Goal: Information Seeking & Learning: Learn about a topic

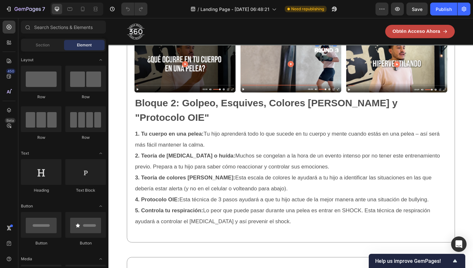
scroll to position [1292, 0]
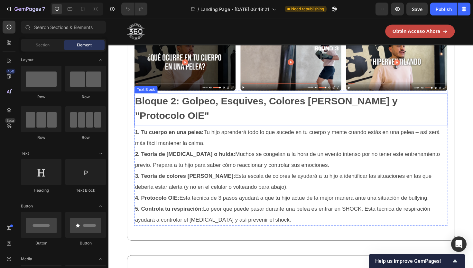
click at [229, 129] on p "Bloque 2: Golpeo, Esquives, Colores [PERSON_NAME] y "Protocolo OIE"" at bounding box center [301, 113] width 330 height 31
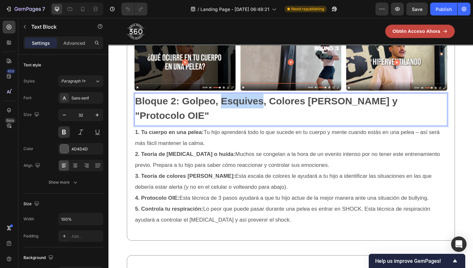
click at [229, 129] on p "Bloque 2: Golpeo, Esquives, Colores [PERSON_NAME] y "Protocolo OIE"" at bounding box center [301, 113] width 330 height 31
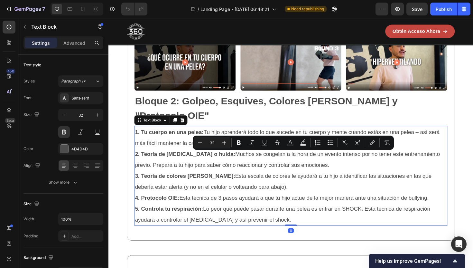
click at [181, 188] on strong "3. Teoría de colores [PERSON_NAME]:" at bounding box center [189, 185] width 106 height 6
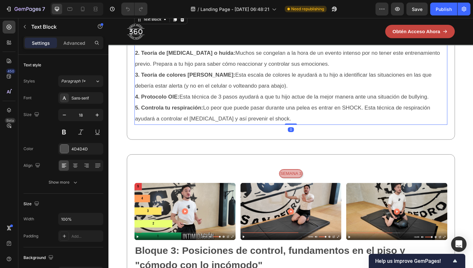
scroll to position [1530, 0]
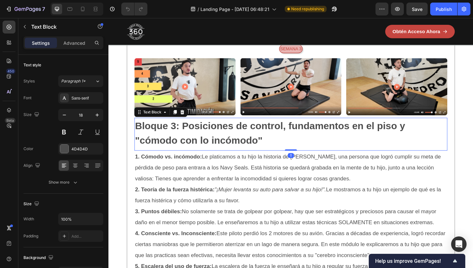
click at [170, 155] on p "Bloque 3: Posiciones de control, fundamentos en el piso y "cómodo con lo incómo…" at bounding box center [301, 139] width 330 height 31
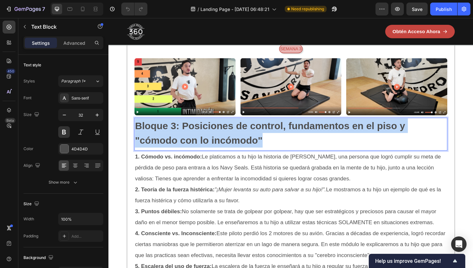
click at [170, 155] on p "Bloque 3: Posiciones de control, fundamentos en el piso y "cómodo con lo incómo…" at bounding box center [301, 139] width 330 height 31
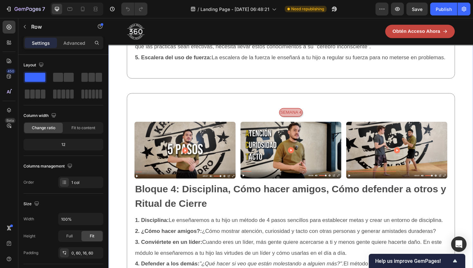
scroll to position [1777, 0]
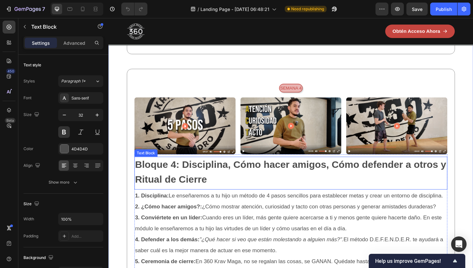
click at [161, 196] on p "Bloque 4: Disciplina, Cómo hacer amigos, Cómo defender a otros y Ritual de Cier…" at bounding box center [301, 180] width 330 height 31
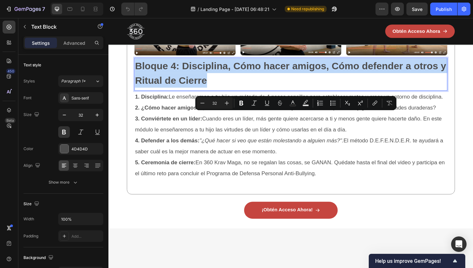
scroll to position [1882, 0]
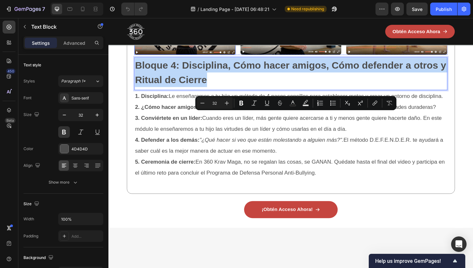
click at [208, 57] on img at bounding box center [189, 27] width 107 height 60
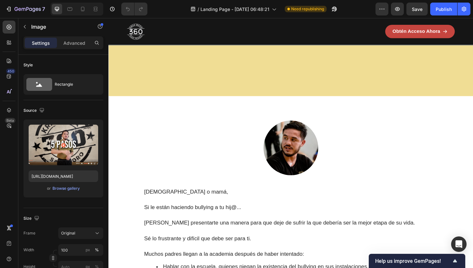
scroll to position [0, 0]
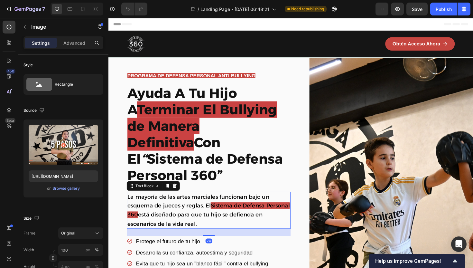
click at [170, 202] on p "La mayoría de las artes marciales funcionan bajo un esquema de jueces y reglas.…" at bounding box center [214, 221] width 172 height 38
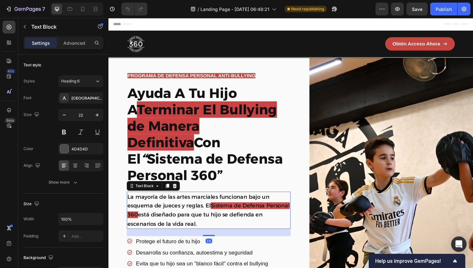
click at [184, 204] on span "La mayoría de las artes marciales funcionan bajo un esquema de jueces y reglas.…" at bounding box center [203, 212] width 150 height 17
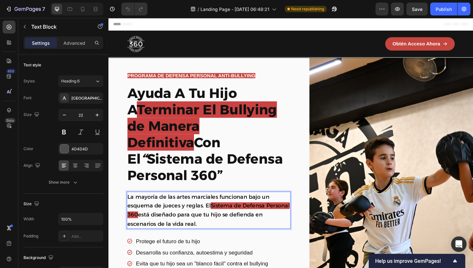
click at [209, 204] on span "La mayoría de las artes marciales funcionan bajo un esquema de jueces y reglas.…" at bounding box center [203, 212] width 150 height 17
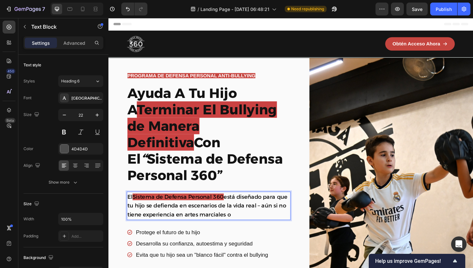
click at [270, 204] on span "está diseñado para que tu hijo se defienda en escenarios de la vida real – aún …" at bounding box center [212, 217] width 169 height 26
click at [264, 206] on p "El Sistema de Defensa Personal 360 está diseñado para que tu hijo se defienda e…" at bounding box center [214, 216] width 172 height 29
drag, startPoint x: 180, startPoint y: 210, endPoint x: 231, endPoint y: 210, distance: 50.8
click at [231, 210] on span "está diseñado para que tu hijo se defienda en escenarios de la vida real – aún …" at bounding box center [212, 217] width 169 height 26
click at [149, 204] on span "está diseñado para que tu hijo se defienda en escenarios de la vida real – aún …" at bounding box center [212, 217] width 169 height 26
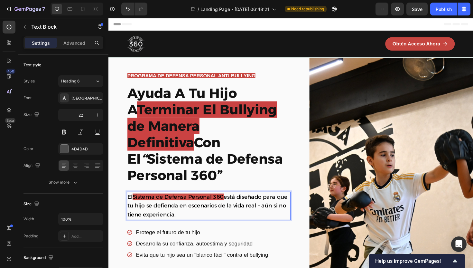
click at [261, 211] on p "El Sistema de Defensa Personal 360 está diseñado para que tu hijo se defienda e…" at bounding box center [214, 216] width 172 height 29
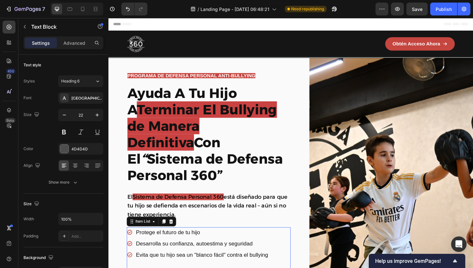
click at [188, 242] on span "Protege el futuro de tu hijo" at bounding box center [171, 245] width 68 height 6
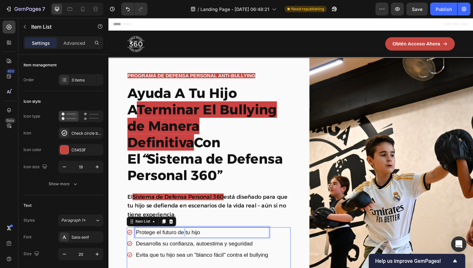
click at [188, 242] on span "Protege el futuro de tu hijo" at bounding box center [171, 245] width 68 height 6
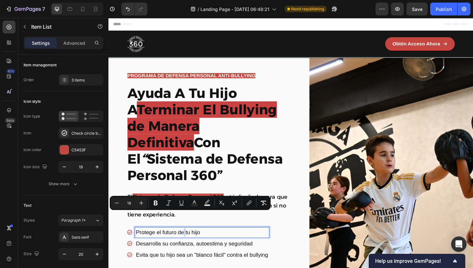
click at [188, 242] on span "Protege el futuro de tu hijo" at bounding box center [171, 245] width 68 height 6
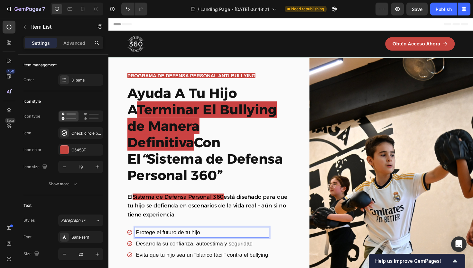
click at [188, 242] on span "Protege el futuro de tu hijo" at bounding box center [171, 245] width 68 height 6
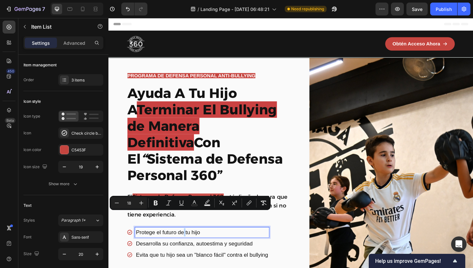
click at [188, 242] on span "Protege el futuro de tu hijo" at bounding box center [171, 245] width 68 height 6
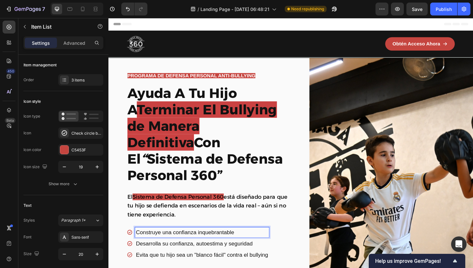
click at [184, 253] on span "Desarrolla su confianza, autoestima y seguridad" at bounding box center [198, 256] width 123 height 6
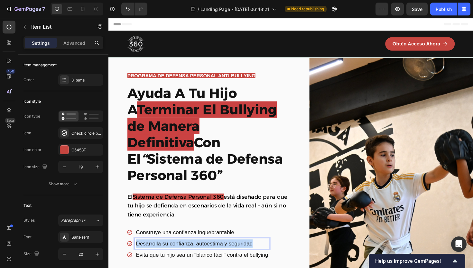
click at [184, 253] on span "Desarrolla su confianza, autoestima y seguridad" at bounding box center [198, 256] width 123 height 6
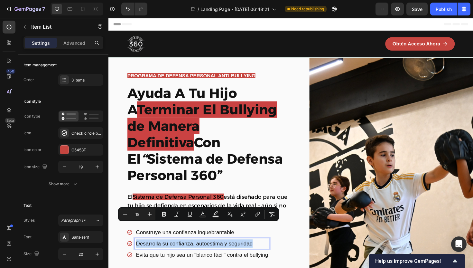
click at [170, 253] on span "Desarrolla su confianza, autoestima y seguridad" at bounding box center [198, 256] width 123 height 6
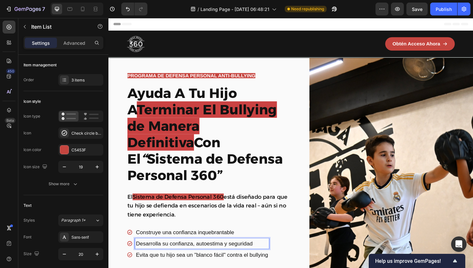
drag, startPoint x: 167, startPoint y: 241, endPoint x: 252, endPoint y: 242, distance: 84.9
click at [252, 253] on span "Desarrolla su confianza, autoestima y seguridad" at bounding box center [198, 256] width 123 height 6
drag, startPoint x: 270, startPoint y: 239, endPoint x: 166, endPoint y: 240, distance: 103.9
click at [166, 252] on p "Desarrolla su confianza, autoestima y seguridad" at bounding box center [207, 256] width 140 height 9
click at [165, 253] on span "Desarrolla habilidades de defensa" at bounding box center [180, 256] width 87 height 6
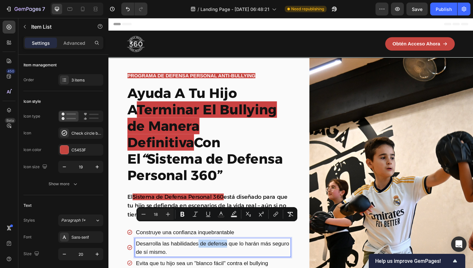
drag, startPoint x: 233, startPoint y: 240, endPoint x: 203, endPoint y: 237, distance: 30.7
click at [203, 253] on span "Desarrolla las habilidades de defensa que lo harán más seguro de sí mismo." at bounding box center [218, 260] width 162 height 15
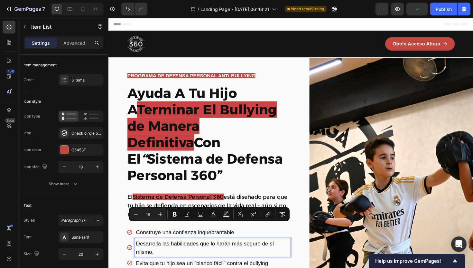
drag, startPoint x: 269, startPoint y: 239, endPoint x: 269, endPoint y: 244, distance: 5.1
click at [269, 252] on p "Desarrolla las habilidades que lo harán más seguro de sí mismo." at bounding box center [218, 260] width 163 height 17
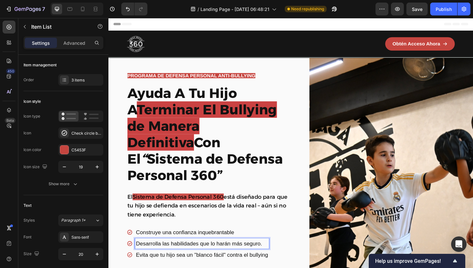
click at [167, 253] on span "Desarrolla las habilidades que lo harán más seguro." at bounding box center [203, 256] width 133 height 6
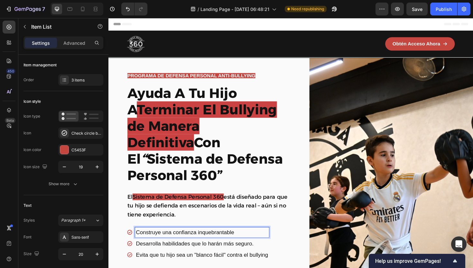
click at [178, 242] on span "Construye una confianza inquebrantable" at bounding box center [189, 245] width 104 height 6
click at [171, 242] on span "Construye una confianza inquebrantable" at bounding box center [189, 245] width 104 height 6
click at [181, 253] on span "Desarrolla habilidades que lo harán más seguro." at bounding box center [199, 256] width 124 height 6
click at [182, 265] on span "Evita que tu hijo sea un "blanco fácil" contra el bullying" at bounding box center [207, 268] width 140 height 6
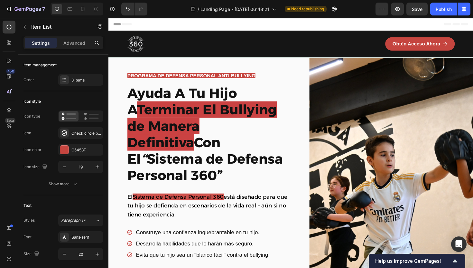
click at [259, 259] on div "Construye una confianza inquebrantable en tu hijo. Desarrolla habilidades que l…" at bounding box center [214, 264] width 173 height 50
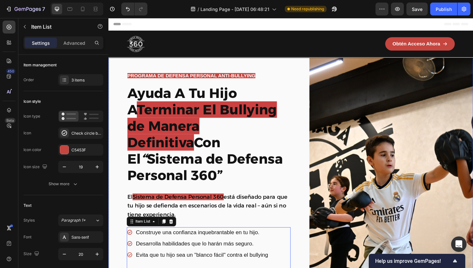
click at [311, 257] on div "PROGRAMA DE DEFENSA PERSONAL ANTI-BULLYING Text Block Row Row Ayuda A Tu Hijo A…" at bounding box center [301, 216] width 386 height 312
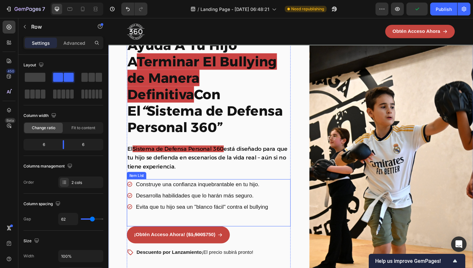
scroll to position [55, 0]
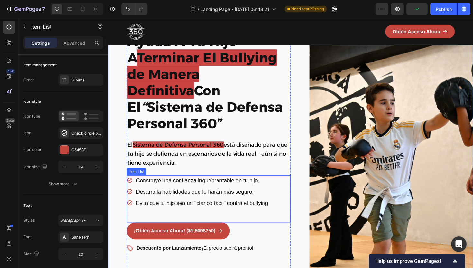
click at [203, 187] on span "Construye una confianza inquebrantable en tu hijo." at bounding box center [202, 190] width 131 height 6
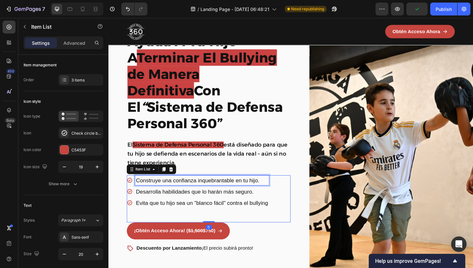
click at [203, 187] on span "Construye una confianza inquebrantable en tu hijo." at bounding box center [202, 190] width 131 height 6
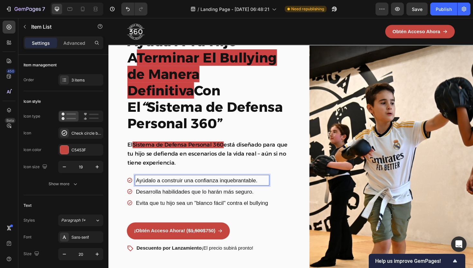
click at [230, 211] on div "Ayúdalo a construir una confianza inquebrantable. Desarrolla habilidades que lo…" at bounding box center [214, 209] width 173 height 50
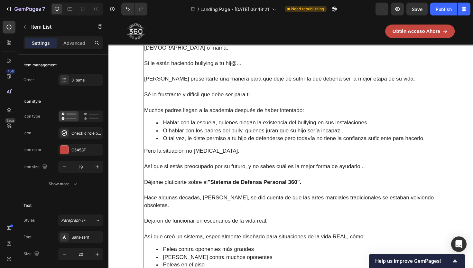
scroll to position [517, 0]
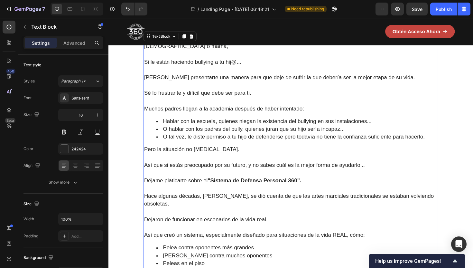
click at [202, 130] on span "Hablar con la escuela, quienes niegan la existencia del bullying en sus instala…" at bounding box center [276, 127] width 221 height 6
click at [224, 130] on span "Hablar con la escuela, quienes niegan la existencia del bullying en sus instala…" at bounding box center [276, 127] width 221 height 6
click at [211, 130] on span "Hablar con la escuela, quienes niegan la existencia del bullying en sus instala…" at bounding box center [276, 127] width 221 height 6
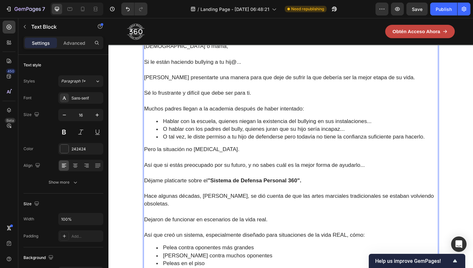
click at [211, 130] on span "Hablar con la escuela, quienes niegan la existencia del bullying en sus instala…" at bounding box center [276, 127] width 221 height 6
click at [197, 130] on span "Hablar con la escuela, quienes niegan la existencia del bullying en sus instala…" at bounding box center [276, 127] width 221 height 6
click at [285, 130] on span "Hablar con el director de la escuela, quienes niegan la existencia del bullying…" at bounding box center [294, 127] width 256 height 6
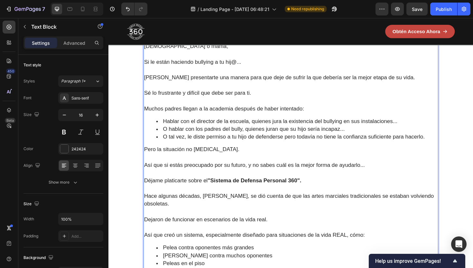
click at [261, 130] on span "Hablar con el director de la escuela, quienes jura la existencia del bullying e…" at bounding box center [290, 127] width 248 height 6
click at [345, 132] on li "Hablar con el director de la escuela, que juran que nada de eso est" at bounding box center [308, 127] width 298 height 8
click at [175, 139] on span "O hablar con los padres del bully, quienes juran que su hijo sería incapaz..." at bounding box center [262, 135] width 192 height 6
click at [175, 139] on span "Hablar con los padres del bully, quienes juran que su hijo sería incapaz..." at bounding box center [259, 135] width 187 height 6
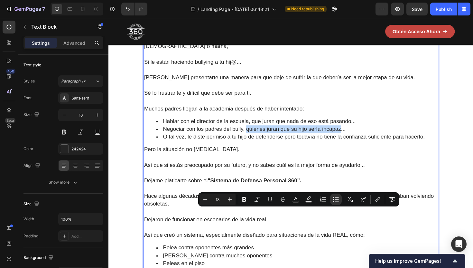
drag, startPoint x: 255, startPoint y: 225, endPoint x: 354, endPoint y: 224, distance: 99.1
click at [354, 139] on span "Negociar con los padres del bully, quienes juran que su hijo sería incapaz..." at bounding box center [262, 135] width 193 height 6
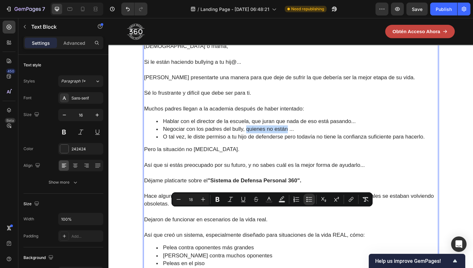
drag, startPoint x: 254, startPoint y: 224, endPoint x: 297, endPoint y: 225, distance: 42.8
click at [297, 139] on span "Negociar con los padres del bully, quienes no están ..." at bounding box center [235, 135] width 139 height 6
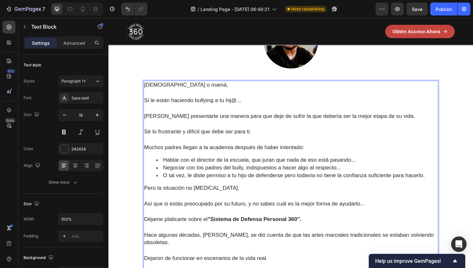
scroll to position [567, 0]
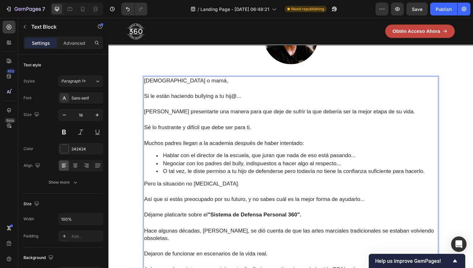
click at [194, 183] on span "O tal vez, le diste permiso a tu hijo de defenderse pero todavía no tiene la co…" at bounding box center [304, 180] width 277 height 6
drag, startPoint x: 189, startPoint y: 183, endPoint x: 163, endPoint y: 183, distance: 26.1
click at [163, 183] on li "O tal vez, le diste permiso a tu hijo de defenderse pero todavía no tiene la co…" at bounding box center [308, 180] width 298 height 8
click at [308, 183] on span "Incluso, le diste permiso a tu hijo de defenderse pero todavía no tiene la conf…" at bounding box center [302, 180] width 273 height 6
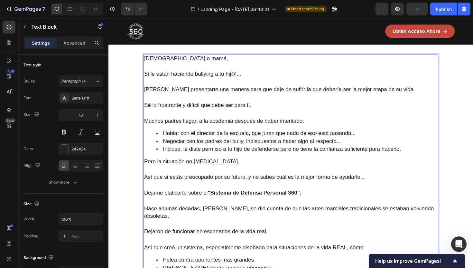
scroll to position [591, 0]
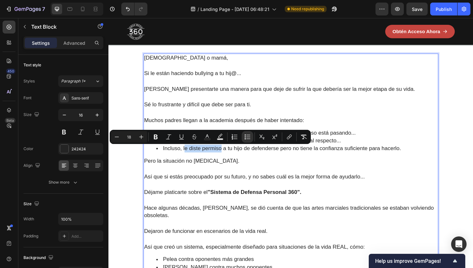
drag, startPoint x: 189, startPoint y: 159, endPoint x: 228, endPoint y: 159, distance: 38.9
click at [228, 159] on span "Incluso, le diste permiso a tu hijo de defenderse pero no tiene la confianza su…" at bounding box center [292, 155] width 252 height 6
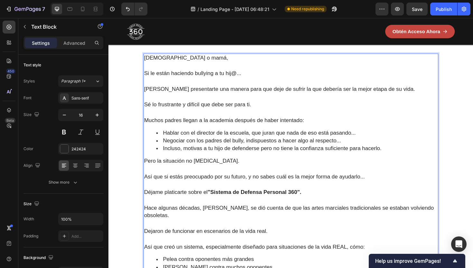
click at [233, 155] on span "Incluso, motivas a tu hijo de defenderse pero no tiene la confianza suficiente …" at bounding box center [281, 155] width 231 height 6
click at [277, 159] on span "Incluso, motivas a tu hijo a defenderse pero no tiene la confianza suficiente p…" at bounding box center [280, 155] width 228 height 6
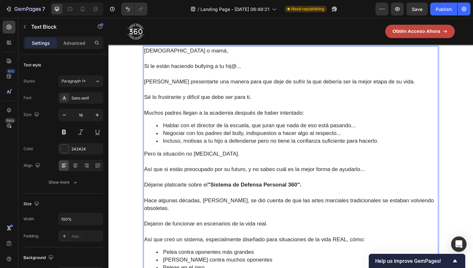
scroll to position [602, 0]
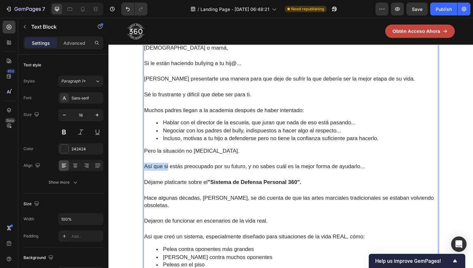
drag, startPoint x: 171, startPoint y: 178, endPoint x: 147, endPoint y: 178, distance: 24.1
click at [147, 178] on span "Así que si estás preocupado por su futuro, y no sabes cuál es la mejor forma de…" at bounding box center [262, 175] width 233 height 6
click at [246, 178] on span "Sé que estás preocupado por su futuro, y no sabes cuál es la mejor forma de ayu…" at bounding box center [259, 175] width 226 height 6
click at [248, 178] on span "Sé que estás preocupado por su futuro, y no sabes cuál es la mejor forma de ayu…" at bounding box center [259, 175] width 226 height 6
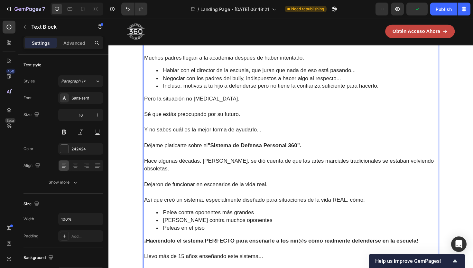
scroll to position [665, 0]
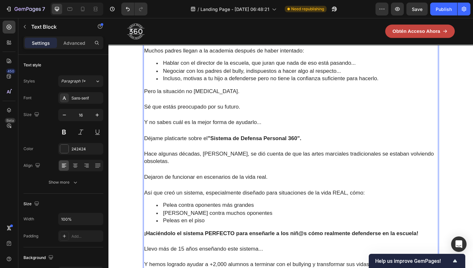
click at [268, 132] on span "Y no sabes cuál es la mejor forma de ayudarlo..." at bounding box center [208, 128] width 124 height 6
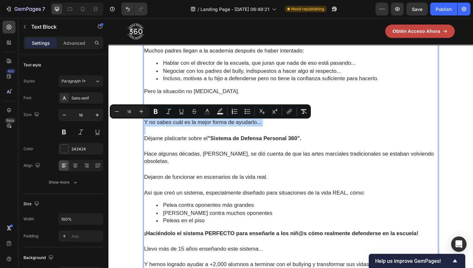
click at [268, 132] on span "Y no sabes cuál es la mejor forma de ayudarlo..." at bounding box center [208, 128] width 124 height 6
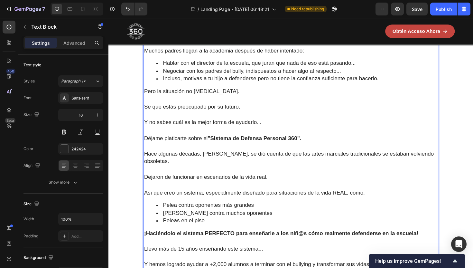
click at [272, 132] on p "Y no sabes cuál es la mejor forma de ayudarlo..." at bounding box center [301, 128] width 311 height 8
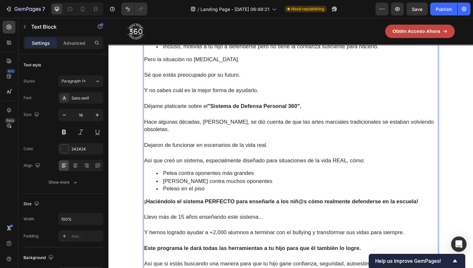
scroll to position [699, 0]
drag, startPoint x: 169, startPoint y: 131, endPoint x: 162, endPoint y: 131, distance: 7.1
click at [162, 131] on span "Hace algunas décadas, [PERSON_NAME], se dió cuenta de que las artes marciales t…" at bounding box center [299, 131] width 307 height 15
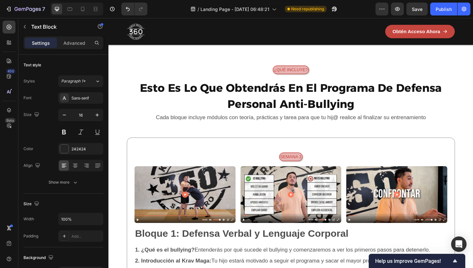
scroll to position [1003, 0]
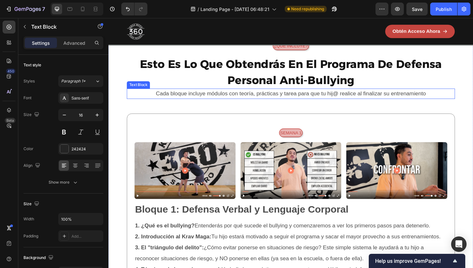
click at [243, 103] on p "Cada bloque incluye módulos con teoría, prácticas y tarea para que tu hij@ real…" at bounding box center [301, 98] width 346 height 10
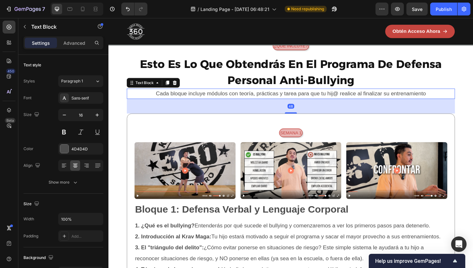
click at [287, 101] on span "Cada bloque incluye módulos con teoría, prácticas y tarea para que tu hij@ real…" at bounding box center [302, 98] width 286 height 6
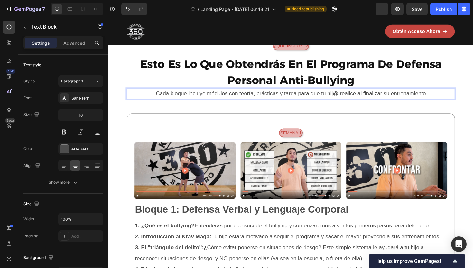
click at [414, 99] on span "Cada bloque incluye módulos con teoría, prácticas y tarea para que tu hij@ real…" at bounding box center [302, 98] width 286 height 6
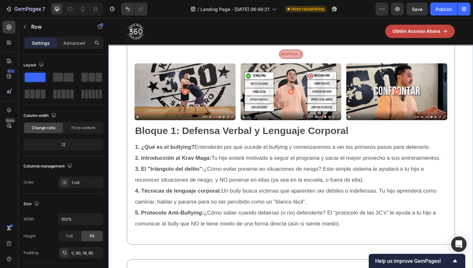
scroll to position [1091, 0]
